Goal: Task Accomplishment & Management: Complete application form

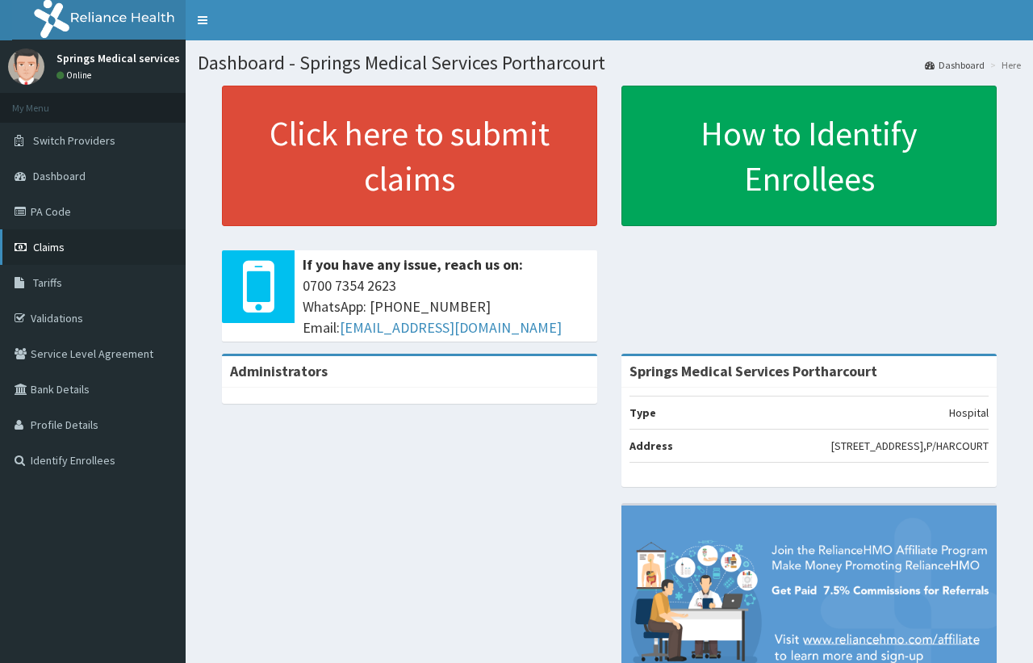
click at [48, 229] on link "Claims" at bounding box center [93, 247] width 186 height 36
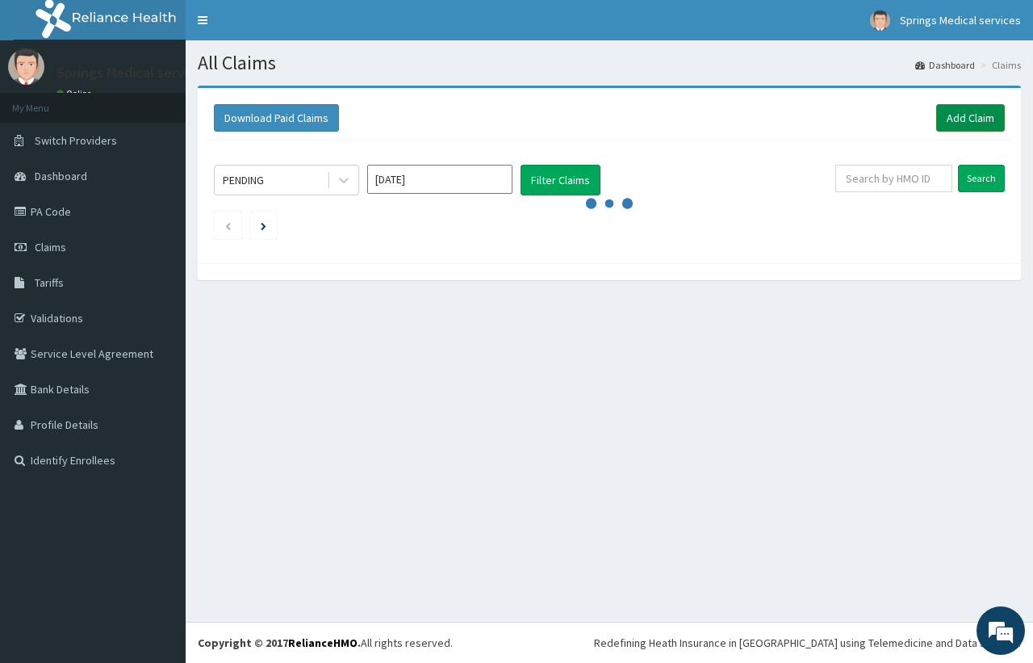
click at [965, 122] on link "Add Claim" at bounding box center [970, 117] width 69 height 27
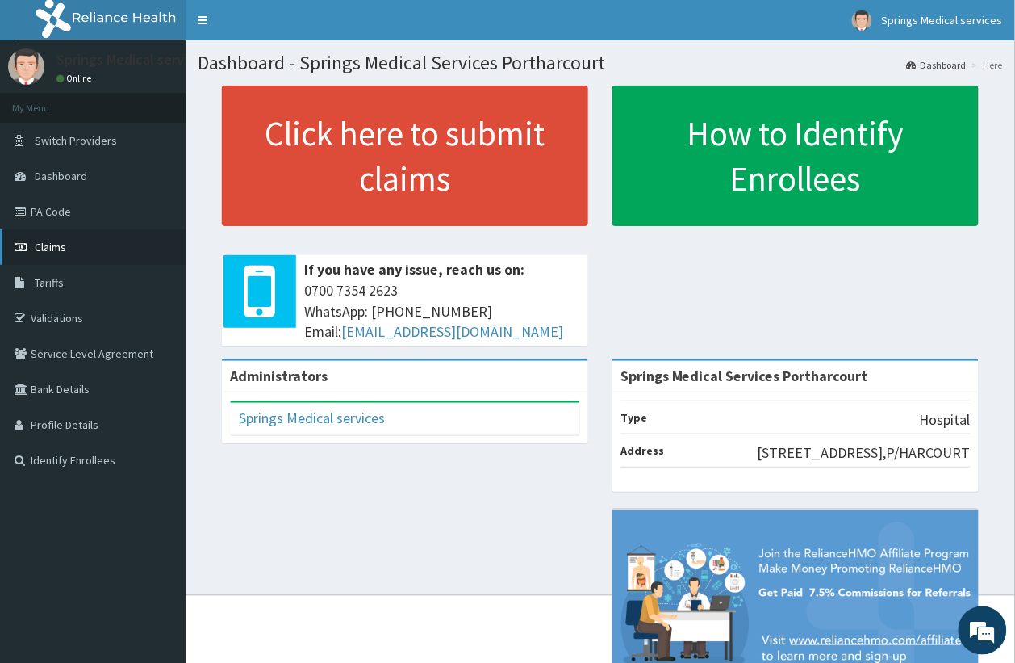
click at [45, 253] on span "Claims" at bounding box center [50, 247] width 31 height 15
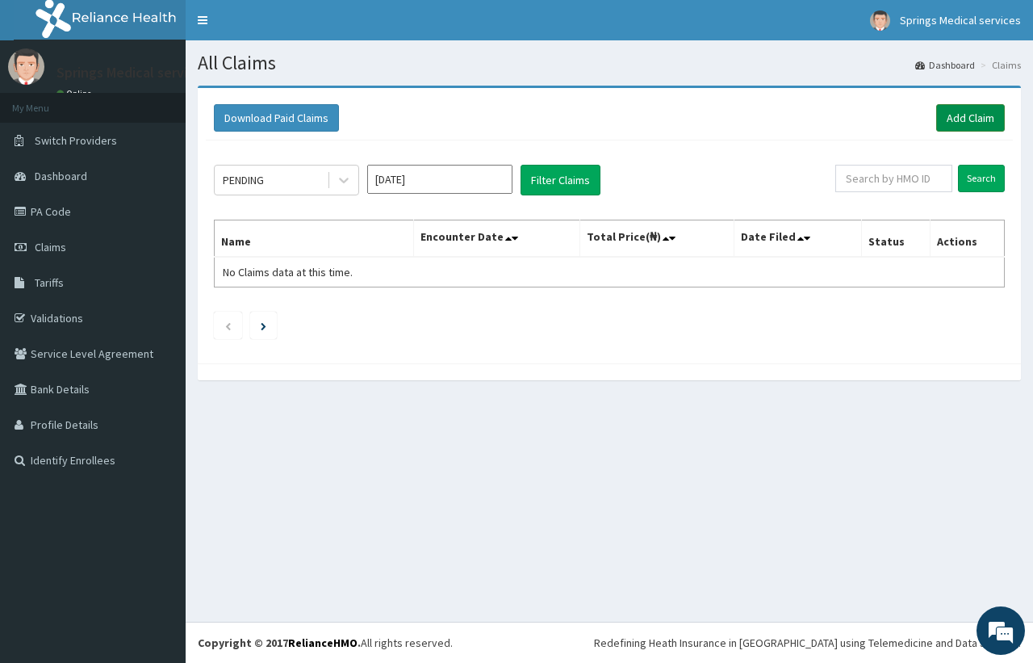
click at [945, 119] on link "Add Claim" at bounding box center [970, 117] width 69 height 27
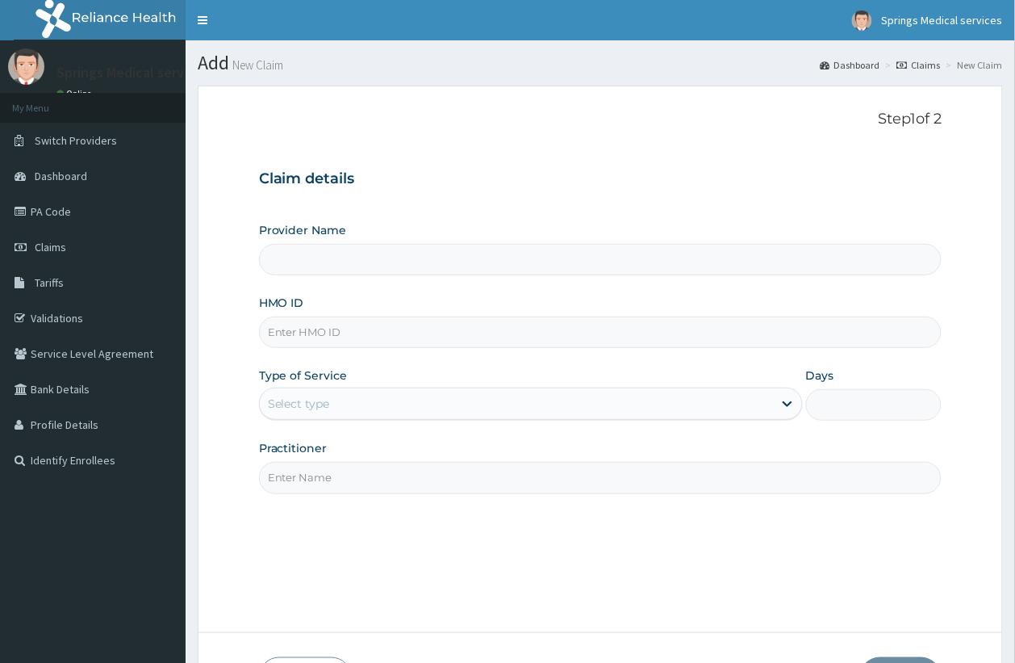
click at [406, 323] on input "HMO ID" at bounding box center [601, 331] width 684 height 31
type input "Springs Medical Services Portharcourt"
type input "qka/10071/a"
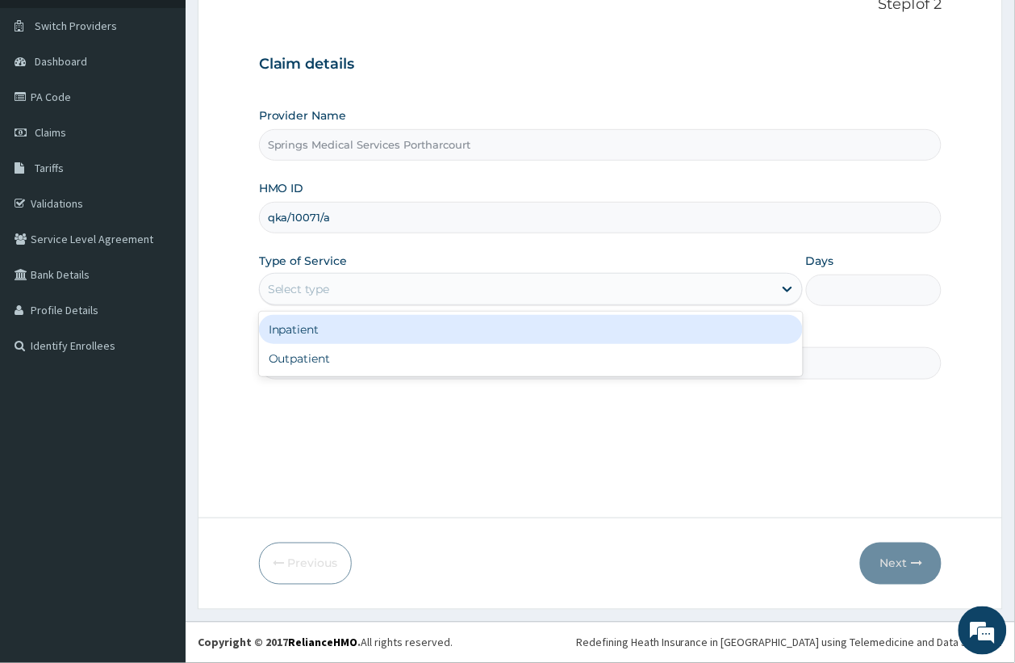
click at [525, 276] on div "Select type" at bounding box center [516, 289] width 513 height 26
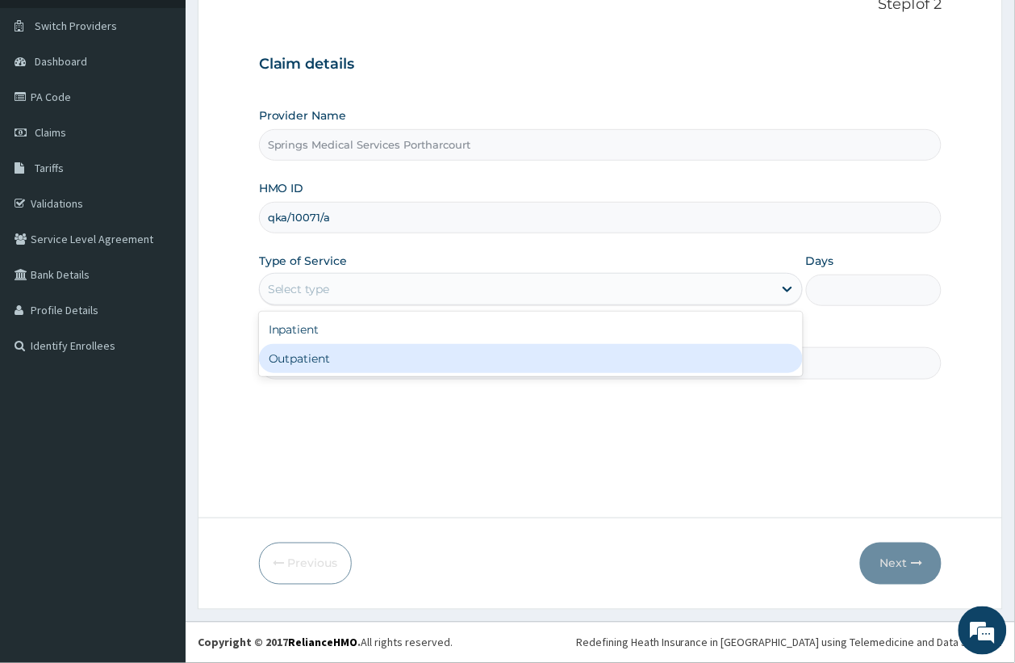
click at [480, 362] on div "Outpatient" at bounding box center [531, 358] width 544 height 29
type input "1"
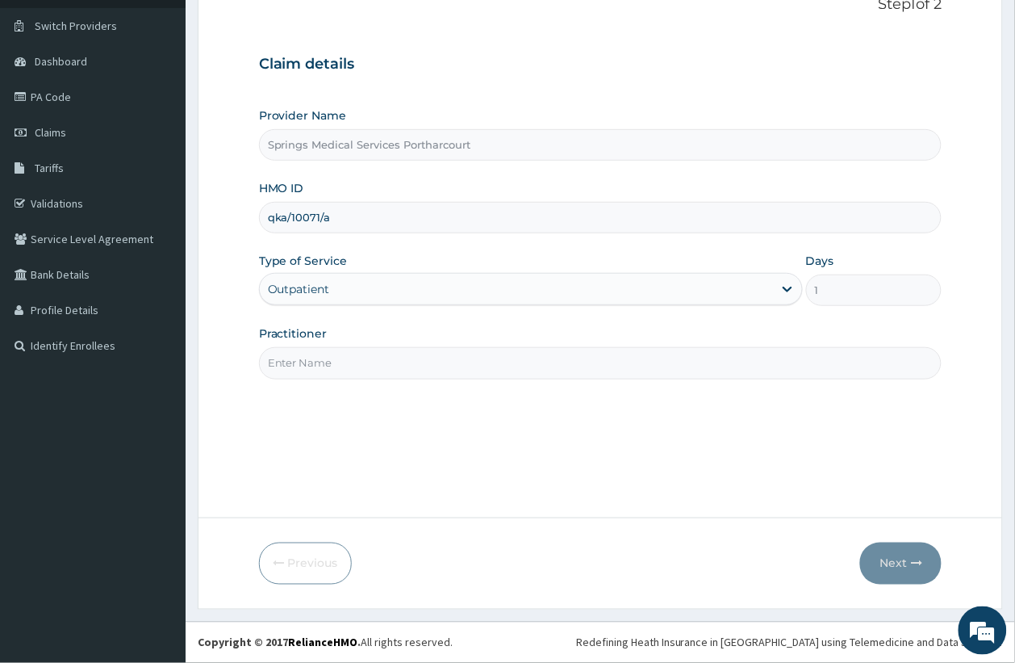
click at [663, 367] on input "Practitioner" at bounding box center [601, 362] width 684 height 31
type input "[PERSON_NAME]"
click at [894, 563] on button "Next" at bounding box center [901, 563] width 82 height 42
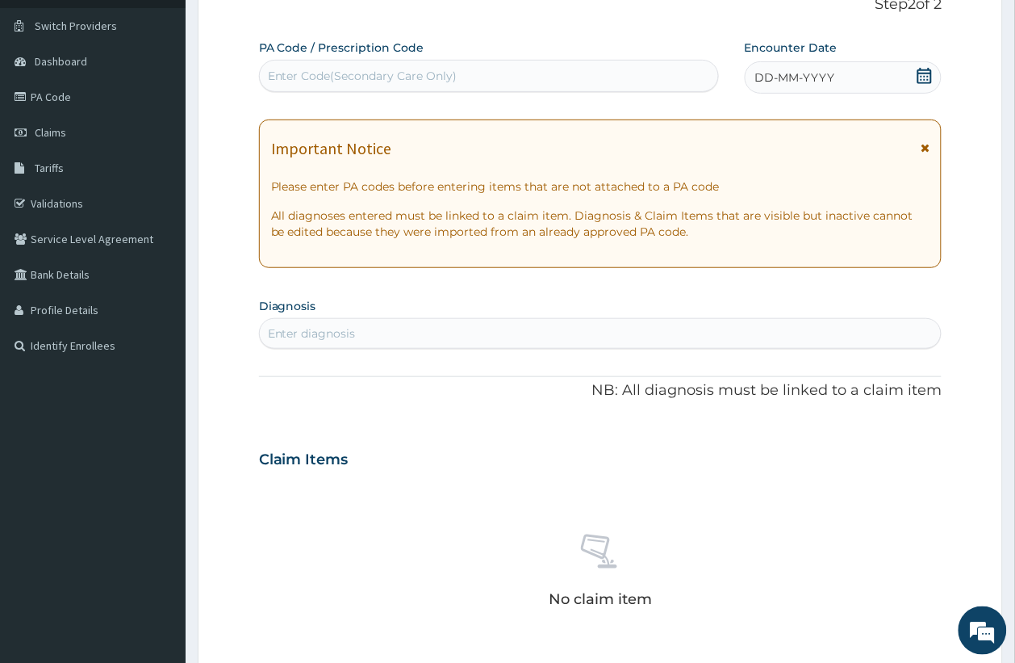
click at [925, 73] on icon at bounding box center [925, 76] width 15 height 16
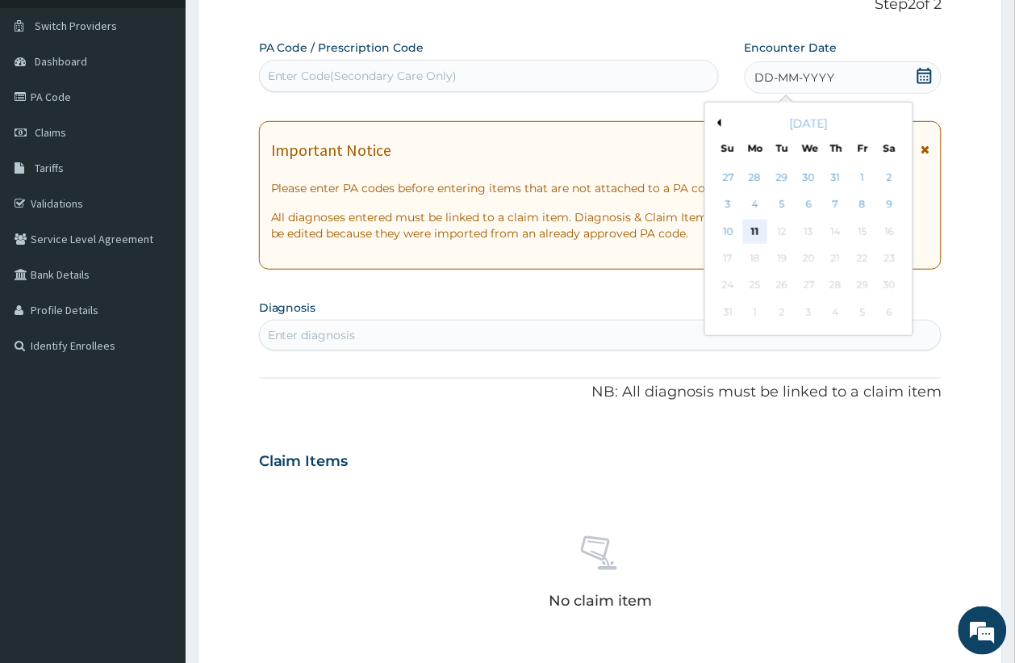
click at [753, 238] on div "11" at bounding box center [755, 232] width 24 height 24
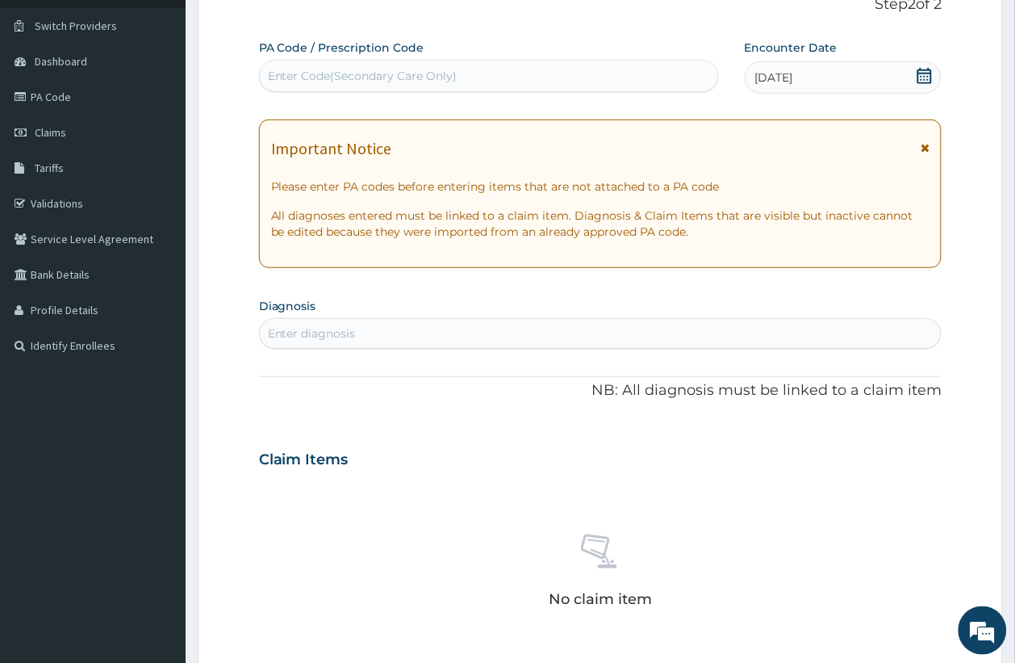
scroll to position [0, 0]
click at [555, 346] on div "Enter diagnosis" at bounding box center [601, 333] width 682 height 26
type input "MALA"
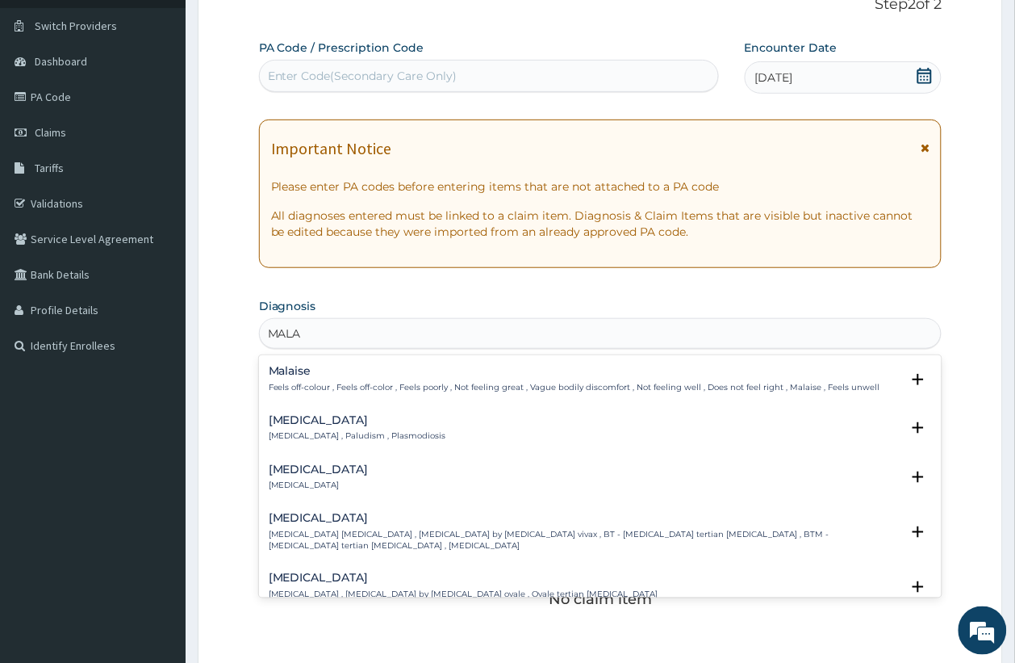
click at [301, 420] on h4 "[MEDICAL_DATA]" at bounding box center [358, 420] width 178 height 12
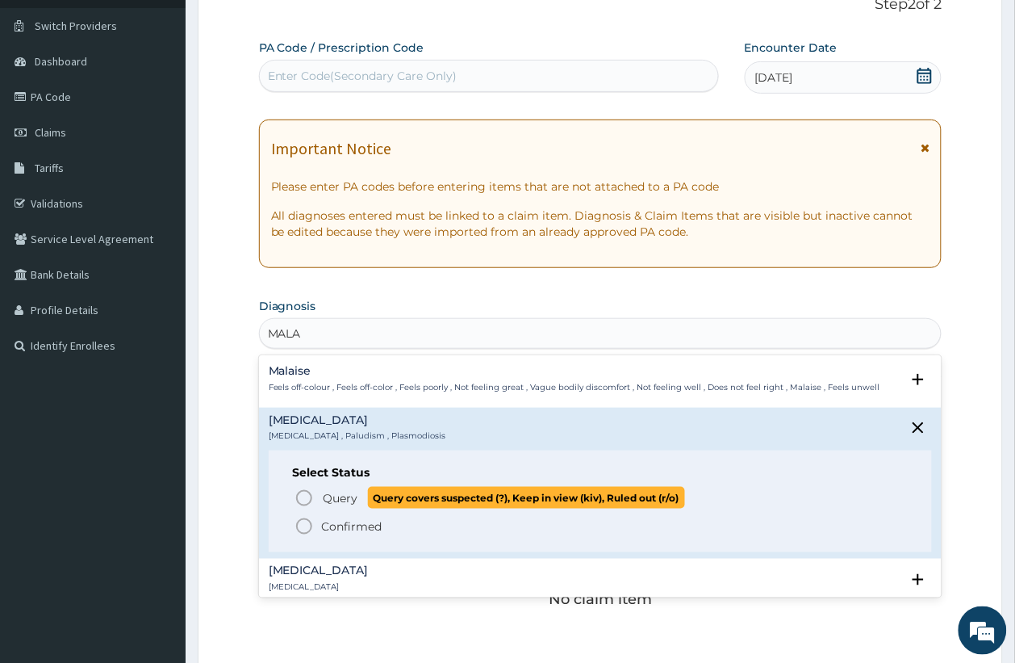
click at [312, 497] on circle "status option query" at bounding box center [304, 498] width 15 height 15
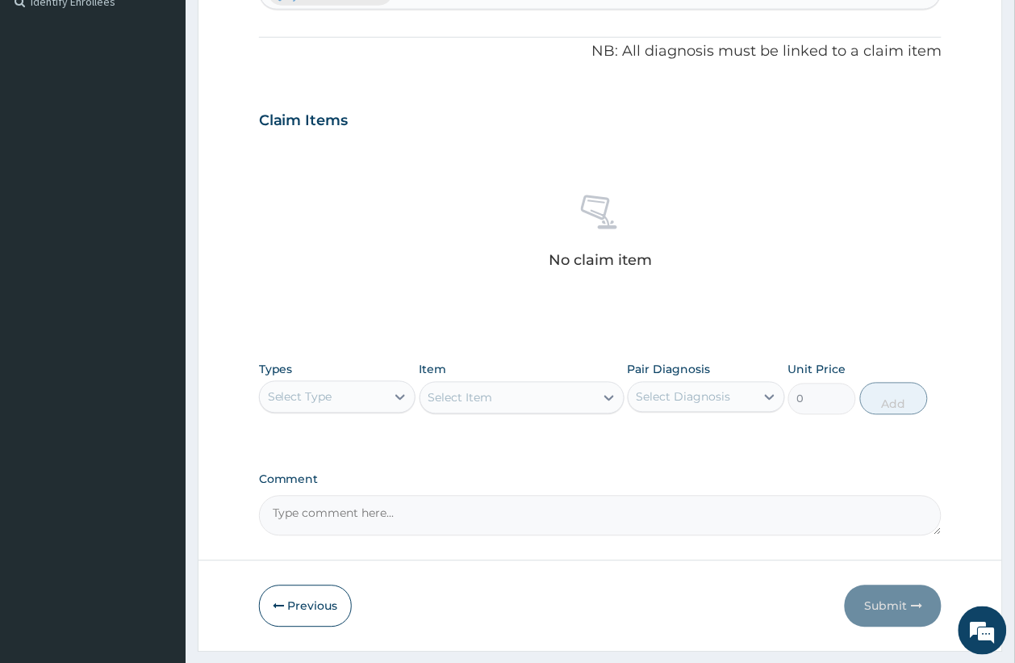
scroll to position [502, 0]
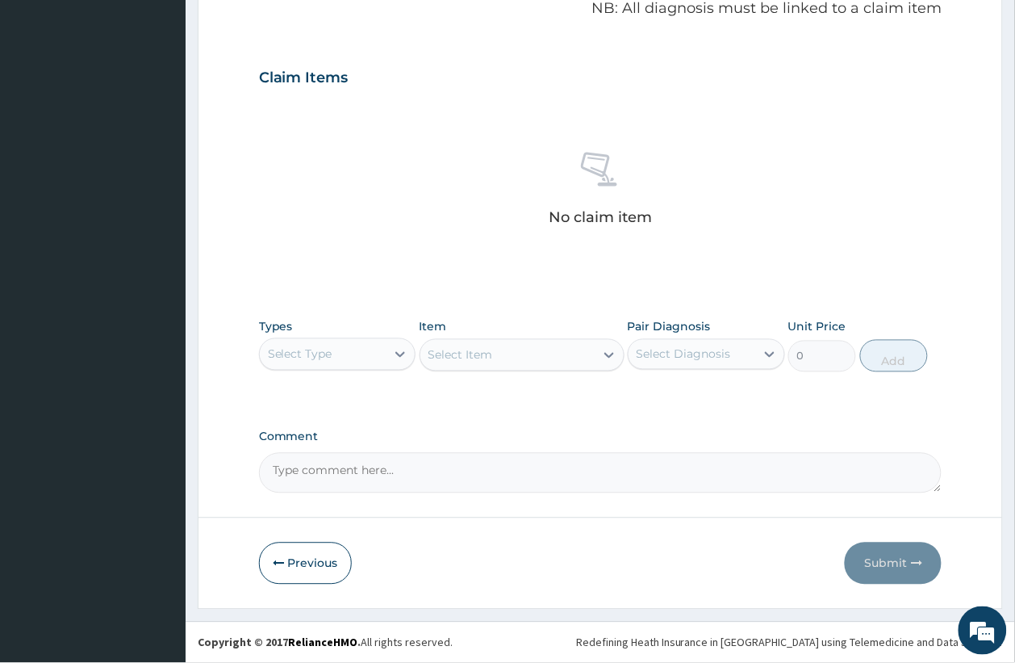
click at [353, 353] on div "Select Type" at bounding box center [323, 354] width 127 height 26
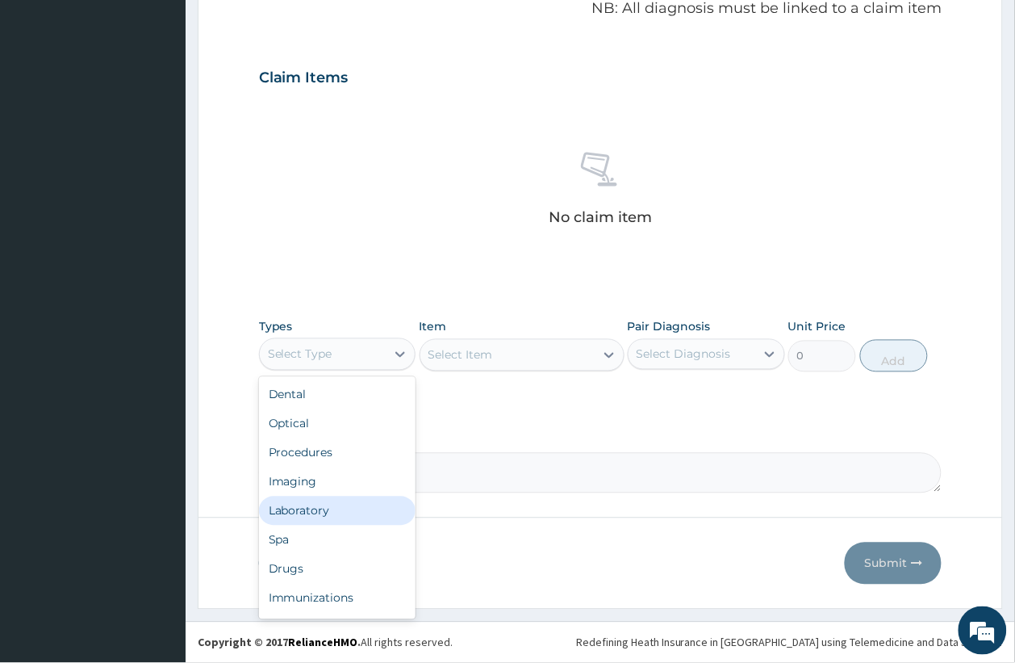
click at [343, 511] on div "Laboratory" at bounding box center [337, 510] width 157 height 29
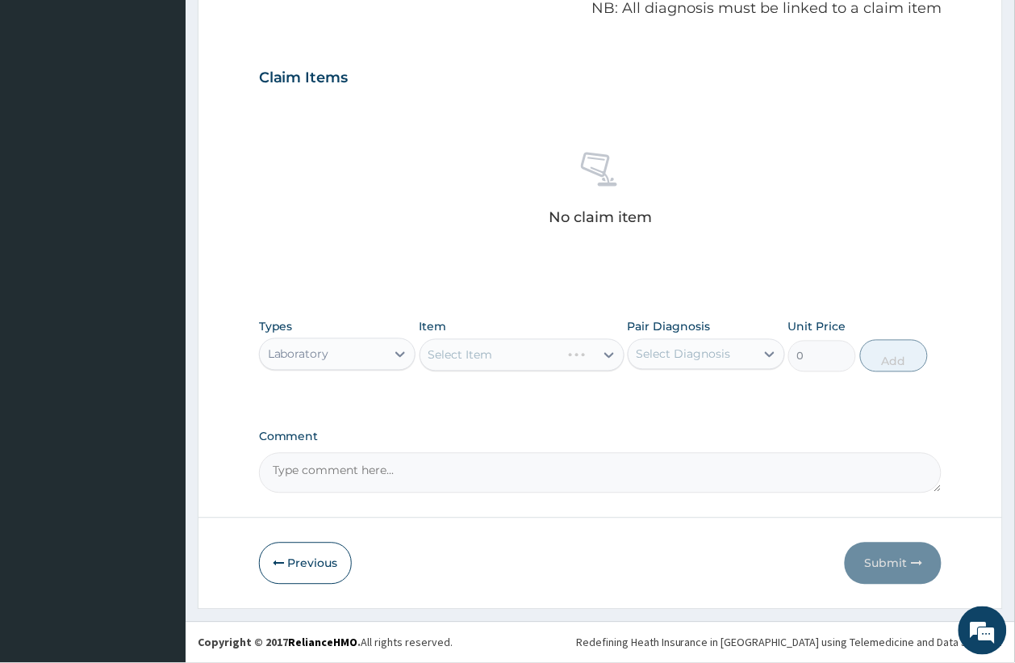
click at [488, 353] on div "Select Item" at bounding box center [522, 355] width 205 height 32
click at [521, 351] on div "Select Item" at bounding box center [522, 355] width 205 height 32
click at [526, 353] on div "Select Item" at bounding box center [522, 355] width 205 height 32
click at [565, 364] on div "Select Item" at bounding box center [507, 355] width 174 height 26
type input "HORMO"
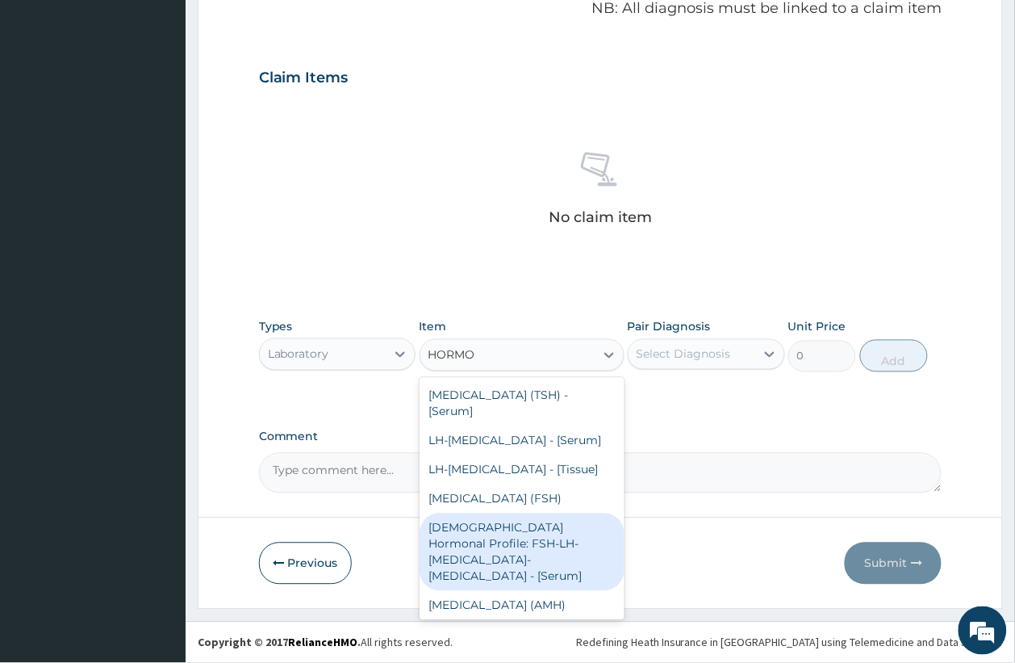
scroll to position [81, 0]
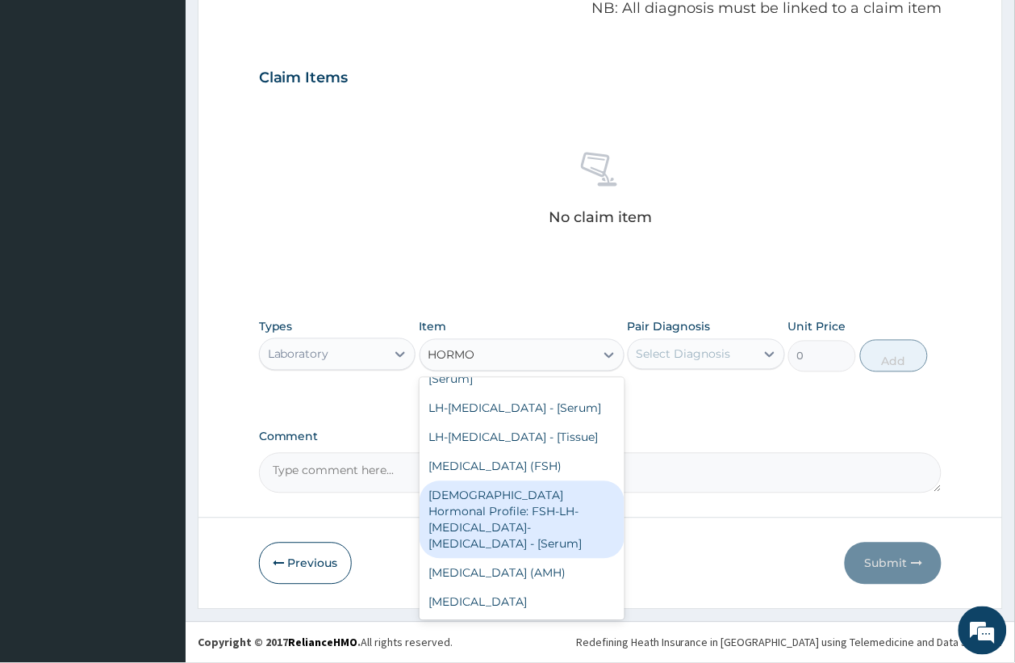
click at [525, 503] on div "[DEMOGRAPHIC_DATA] Hormonal Profile: FSH-LH-[MEDICAL_DATA]-[MEDICAL_DATA] - [Se…" at bounding box center [522, 519] width 205 height 77
type input "10750"
